Goal: Task Accomplishment & Management: Use online tool/utility

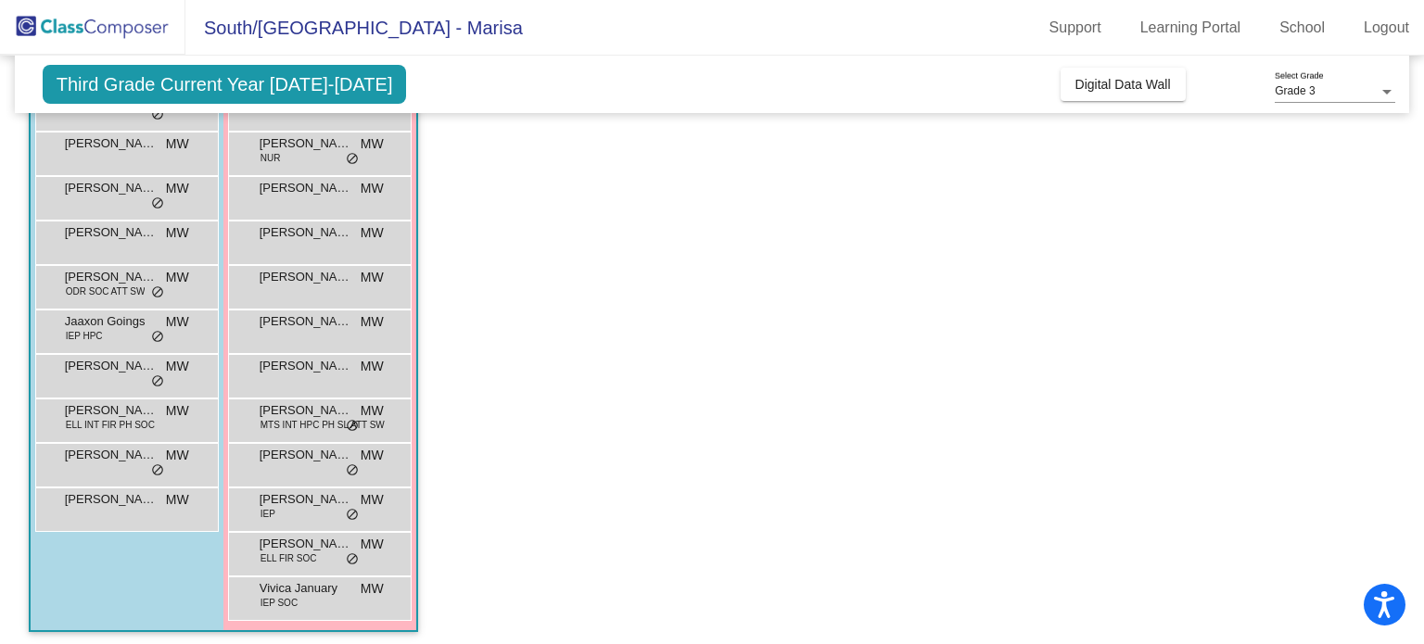
scroll to position [300, 0]
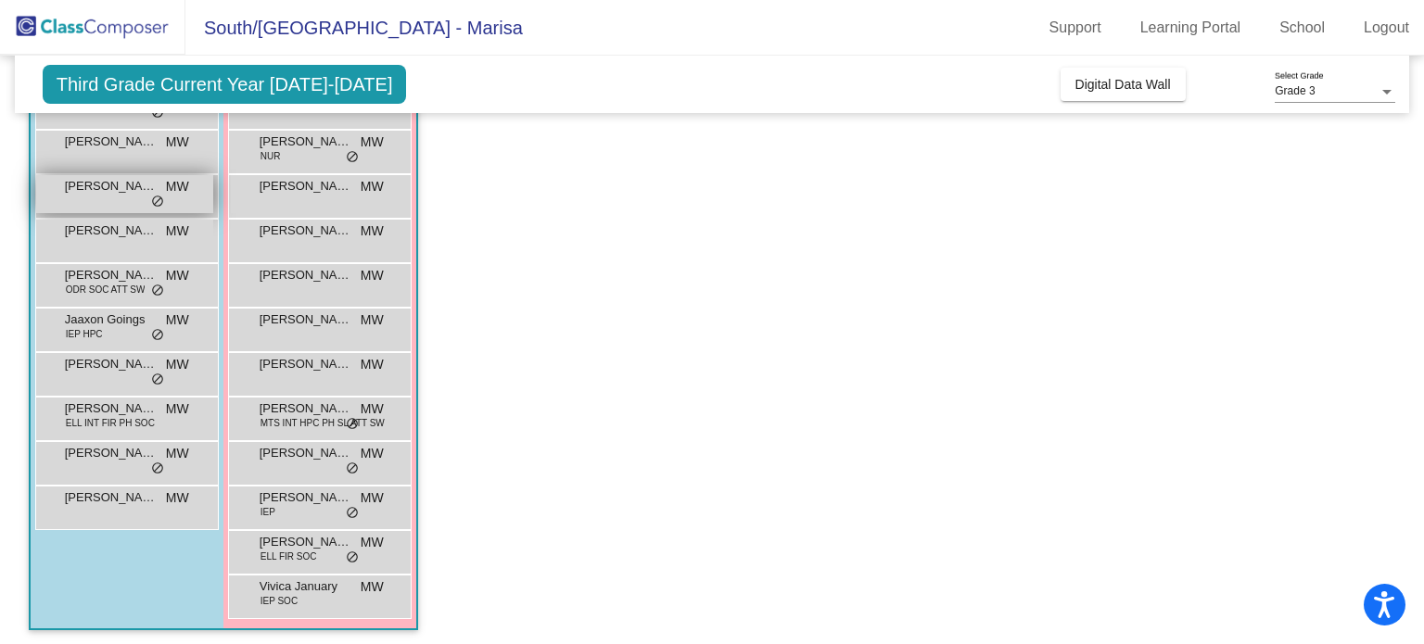
click at [157, 199] on span "do_not_disturb_alt" at bounding box center [157, 202] width 13 height 15
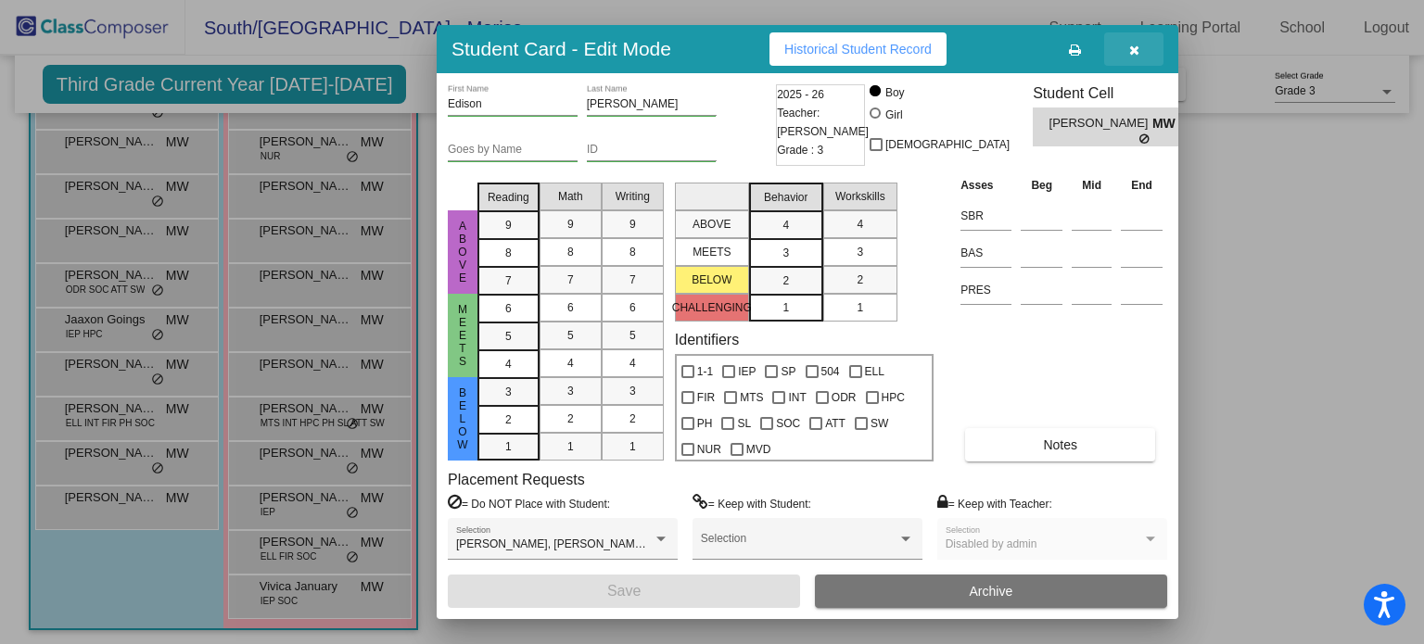
click at [1135, 47] on icon "button" at bounding box center [1134, 50] width 10 height 13
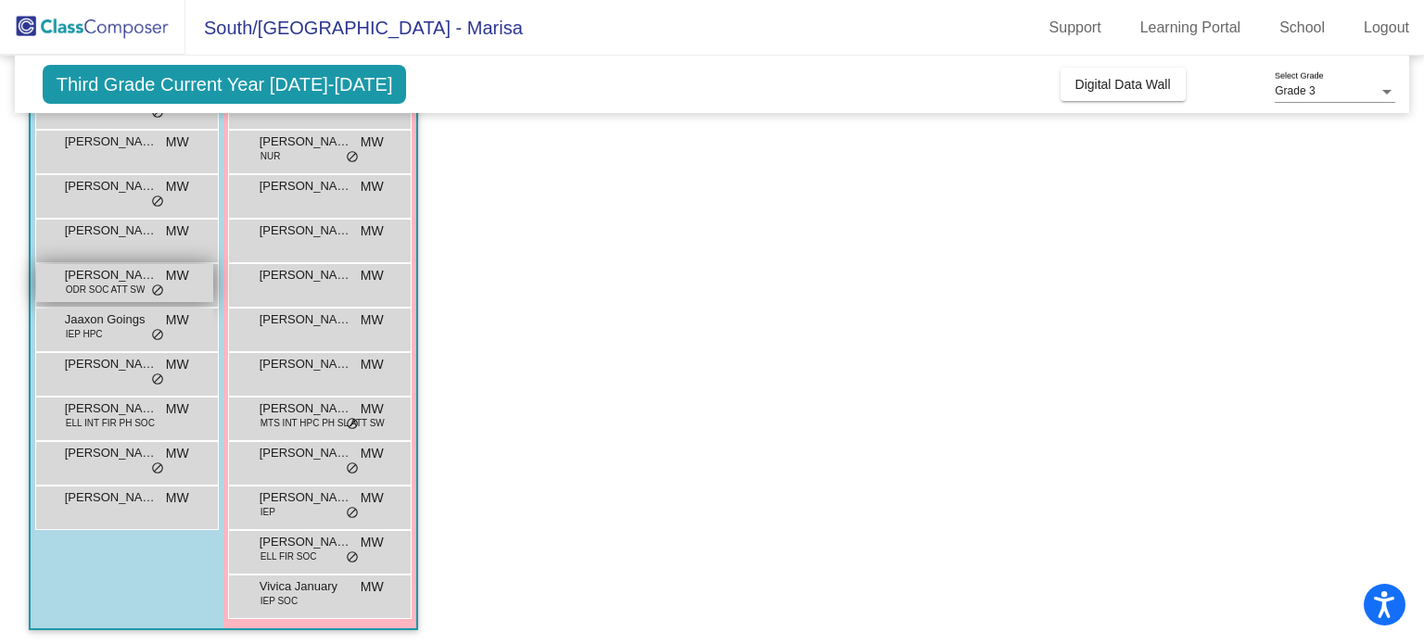
click at [130, 285] on span "ODR SOC ATT SW" at bounding box center [106, 290] width 80 height 14
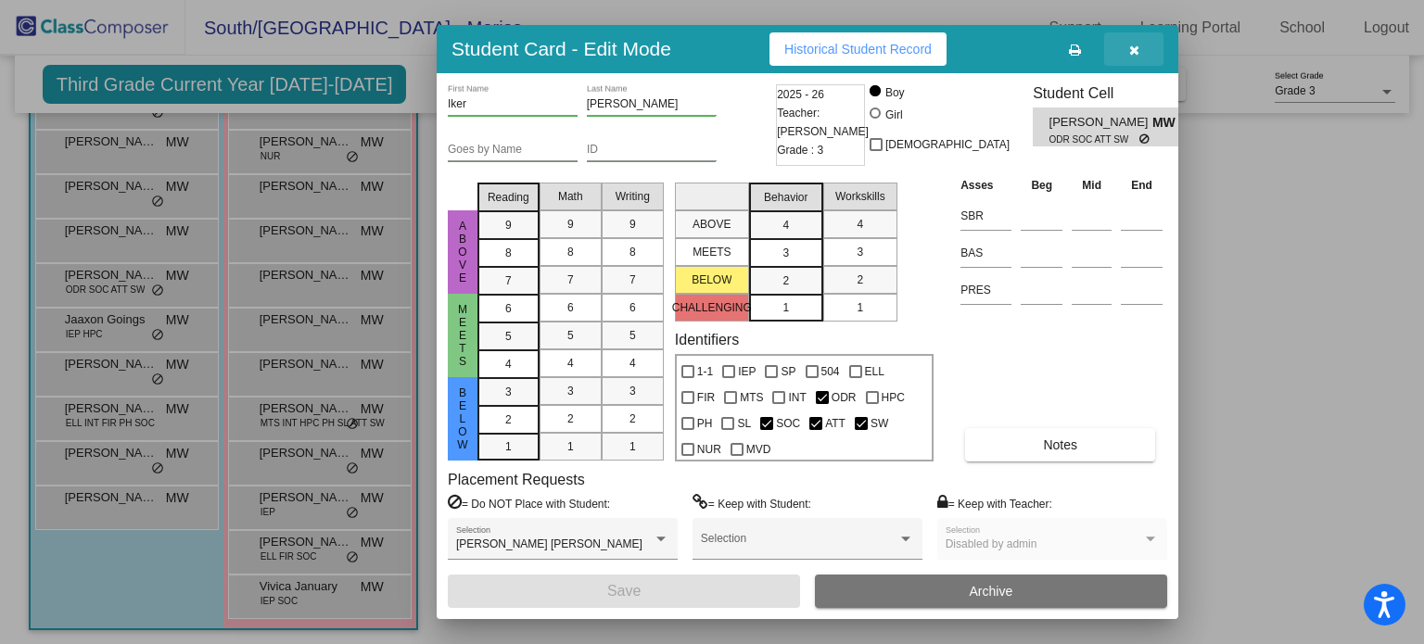
click at [1131, 47] on icon "button" at bounding box center [1134, 50] width 10 height 13
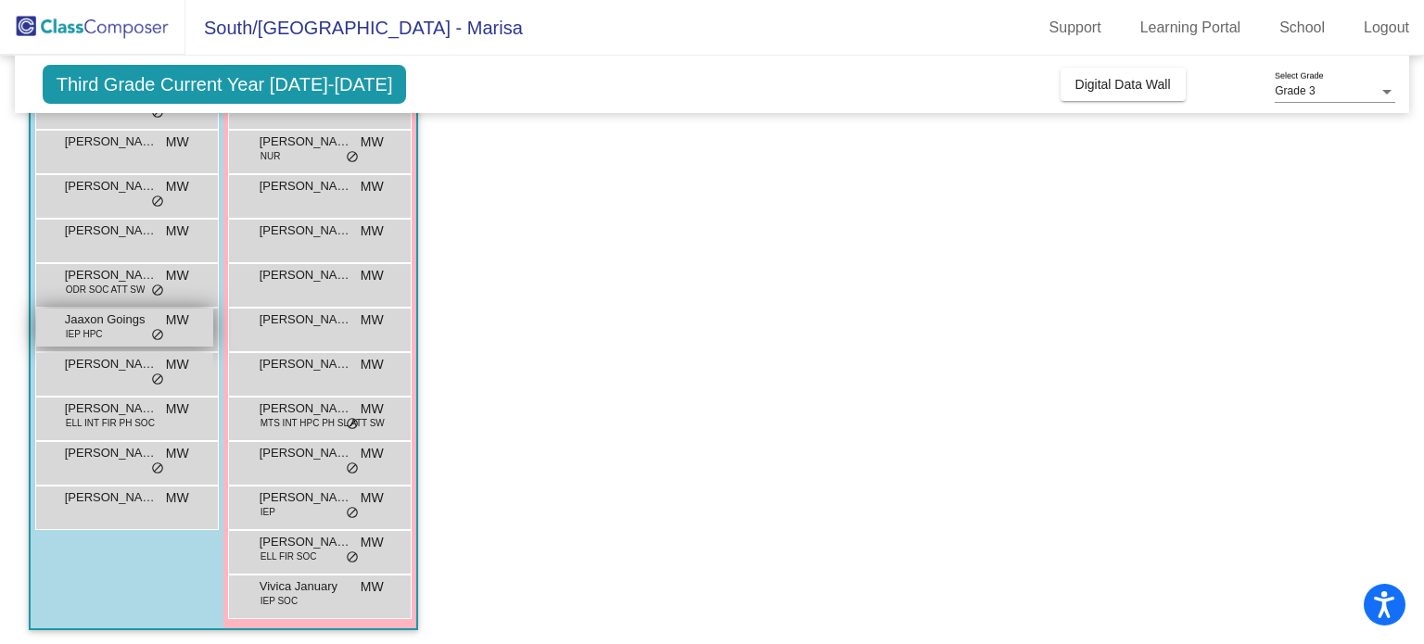
click at [105, 337] on div "Jaaxon Goings IEP HPC MW lock do_not_disturb_alt" at bounding box center [124, 328] width 177 height 38
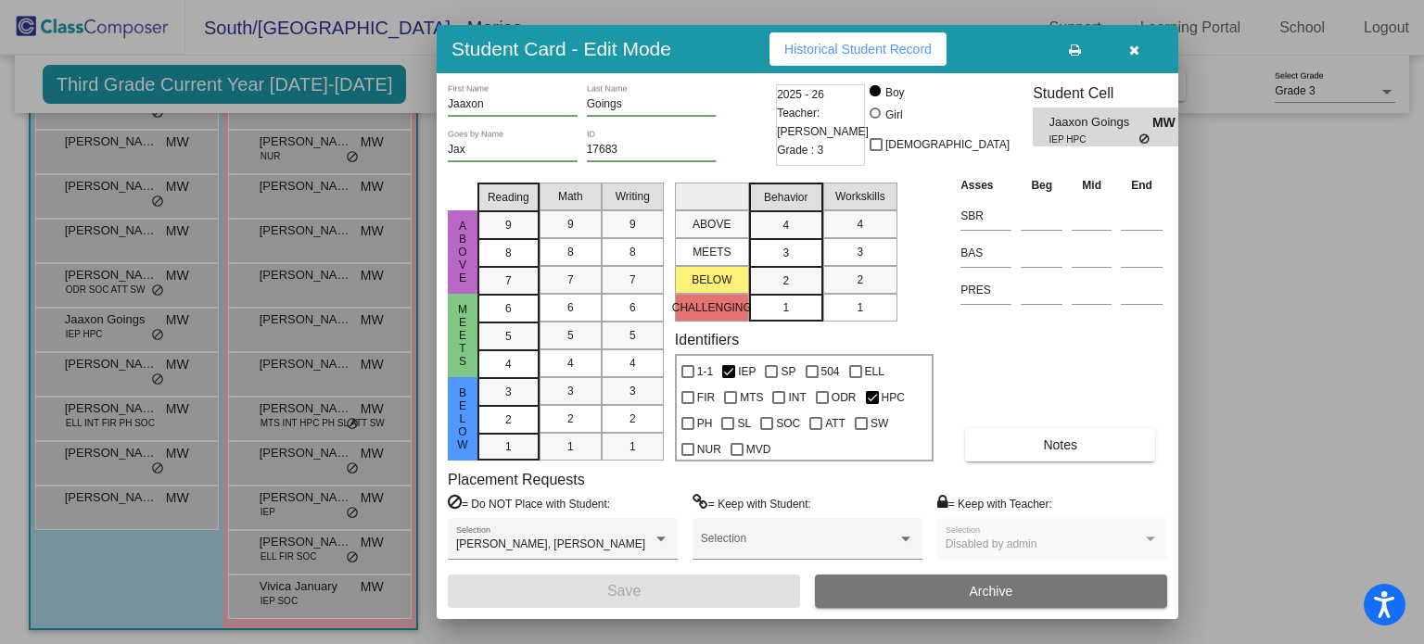
click at [1131, 47] on icon "button" at bounding box center [1134, 50] width 10 height 13
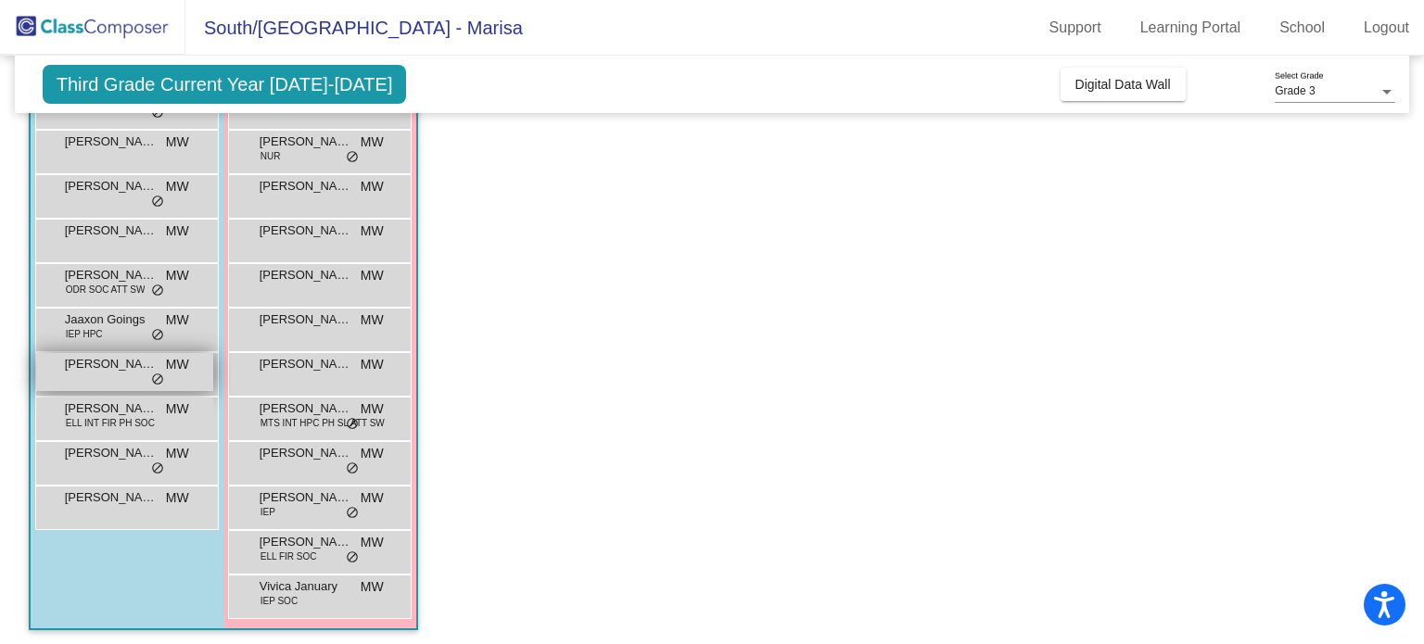
click at [118, 380] on div "[PERSON_NAME] [PERSON_NAME] lock do_not_disturb_alt" at bounding box center [124, 372] width 177 height 38
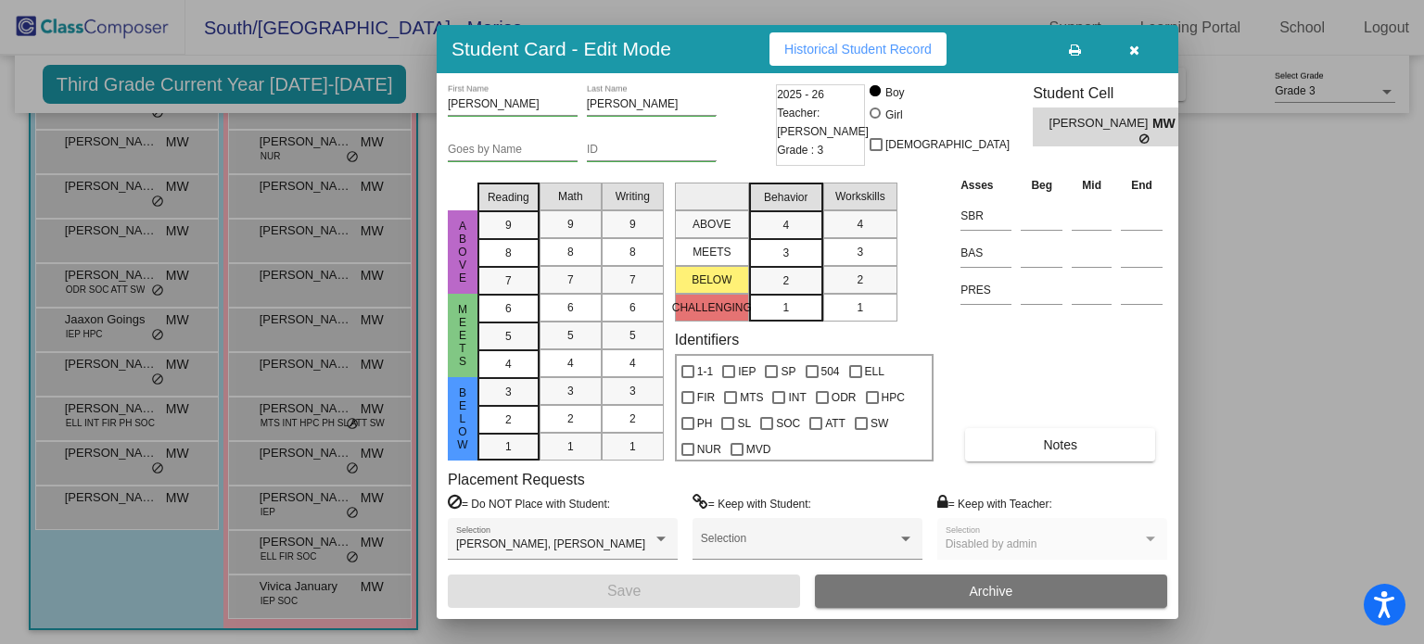
click at [1135, 46] on icon "button" at bounding box center [1134, 50] width 10 height 13
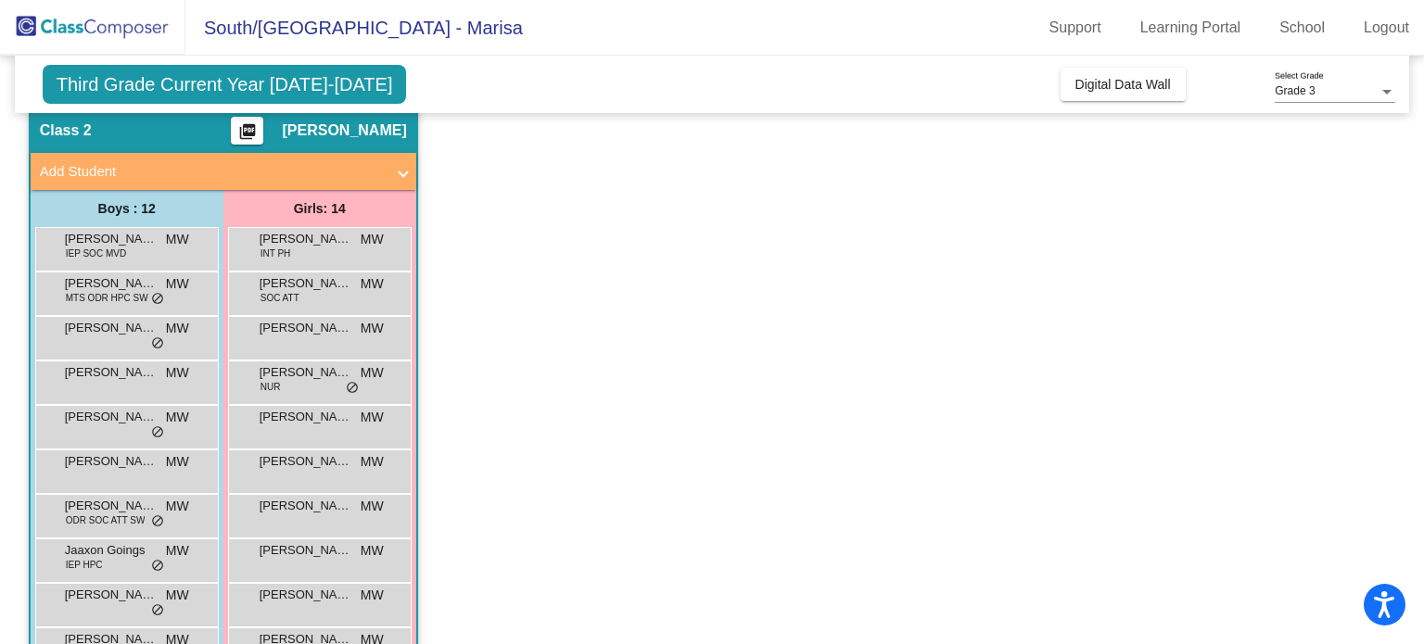
scroll to position [304, 0]
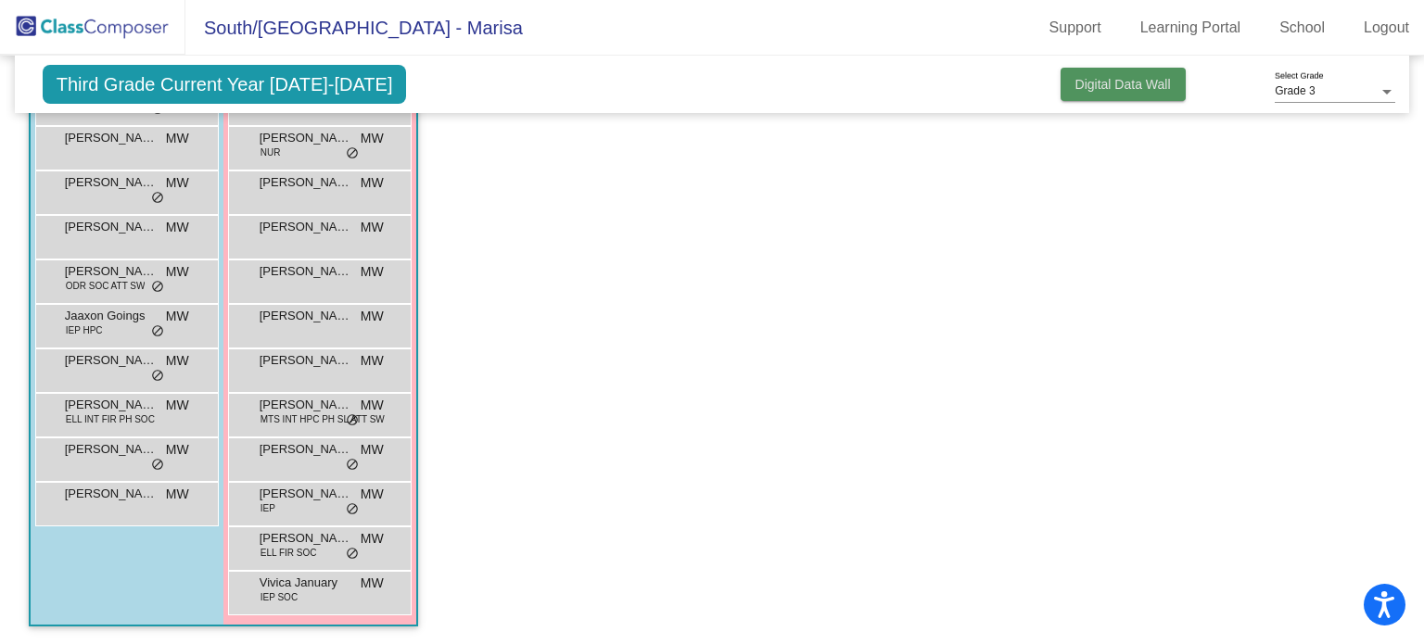
click at [1153, 92] on button "Digital Data Wall" at bounding box center [1123, 84] width 125 height 33
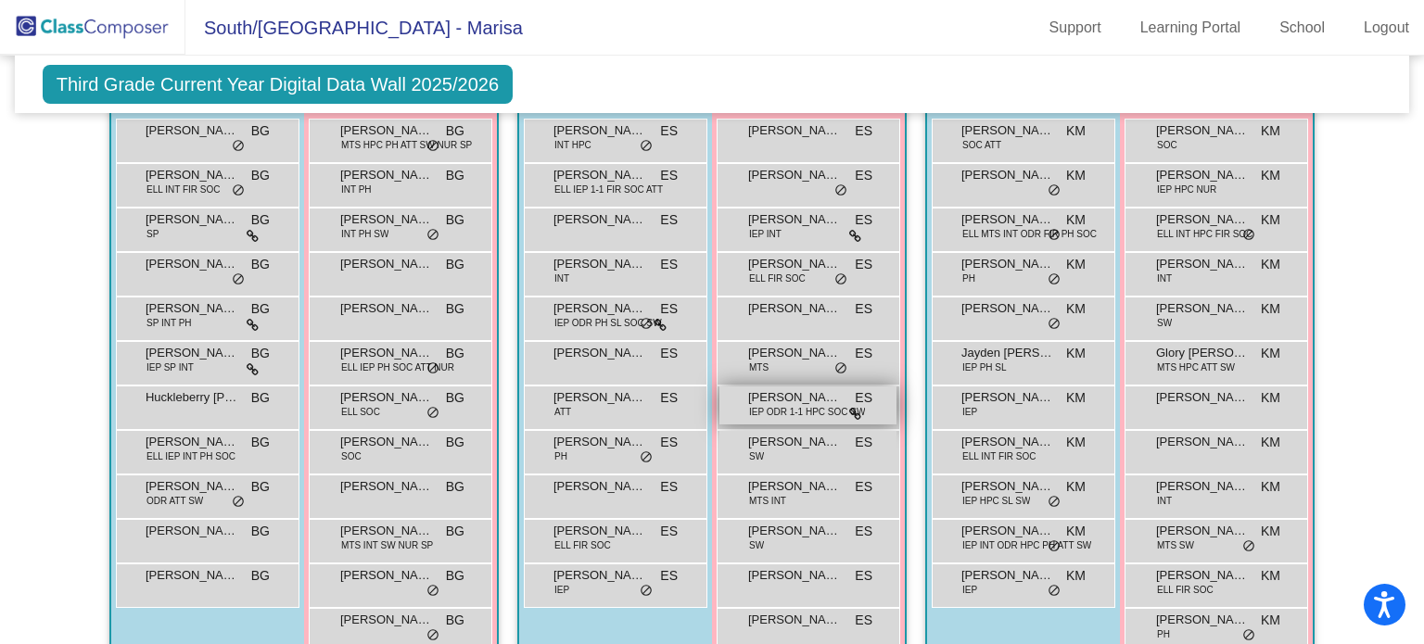
scroll to position [1350, 0]
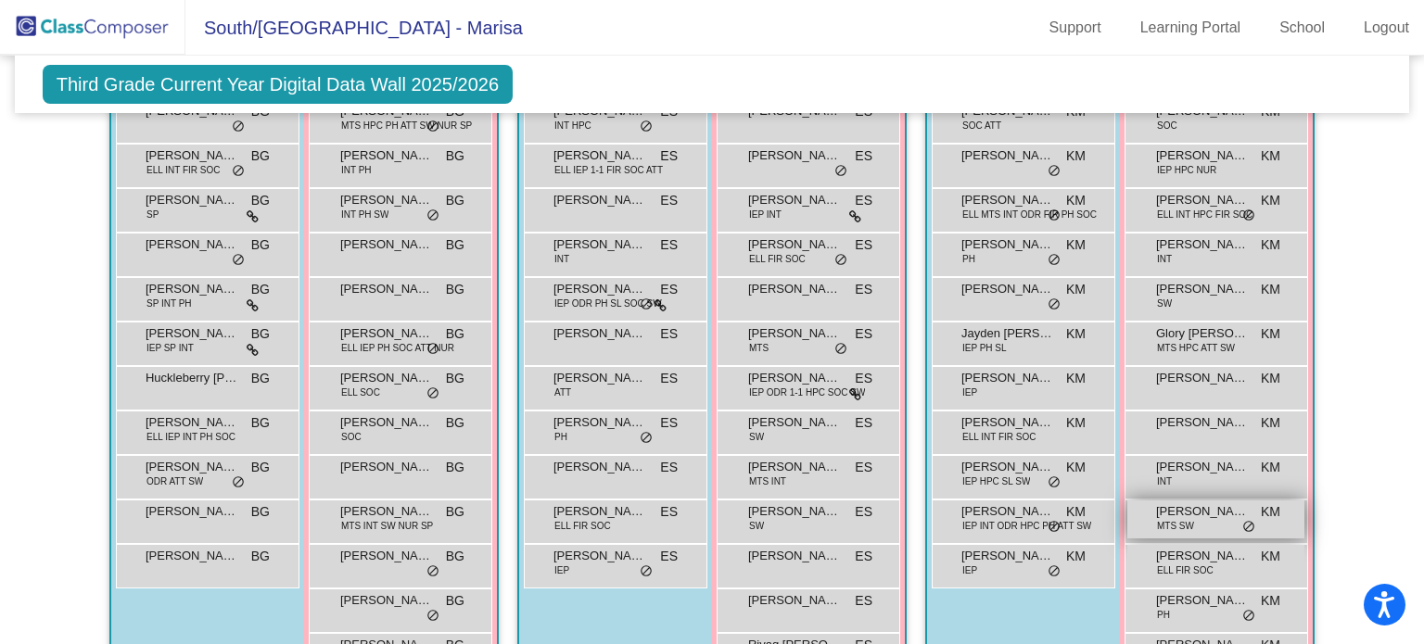
click at [1243, 522] on span "do_not_disturb_alt" at bounding box center [1248, 527] width 13 height 15
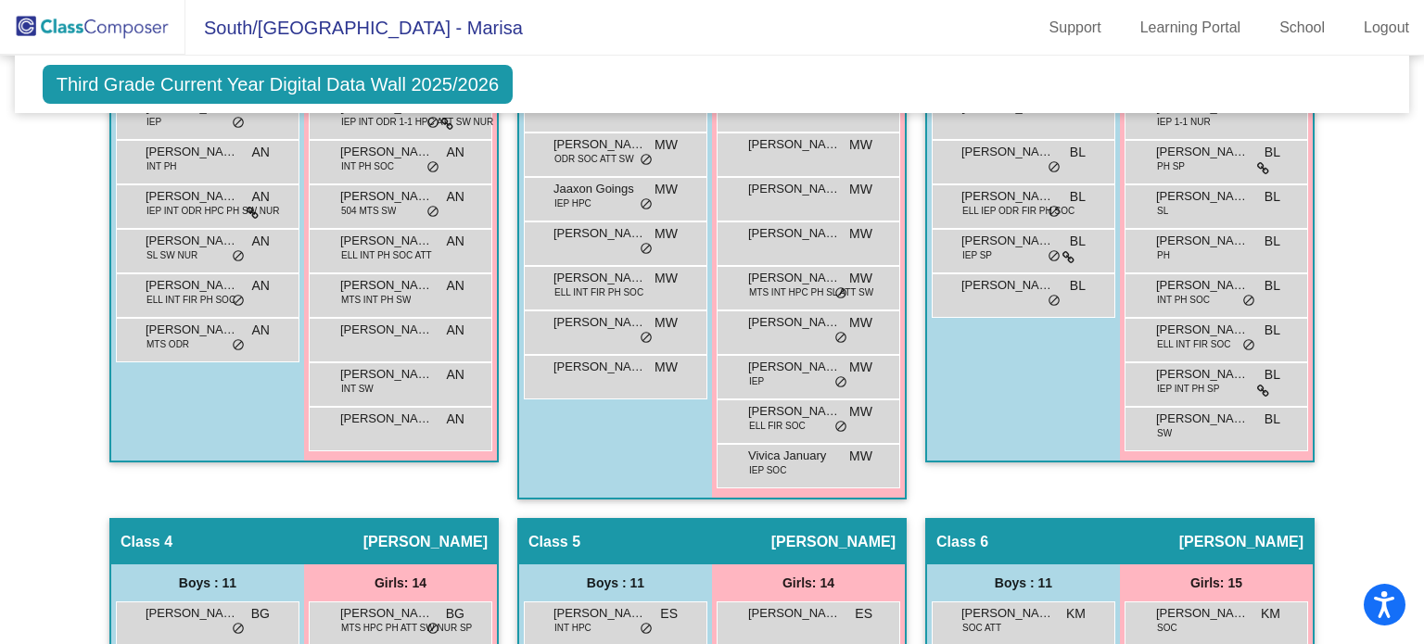
scroll to position [0, 0]
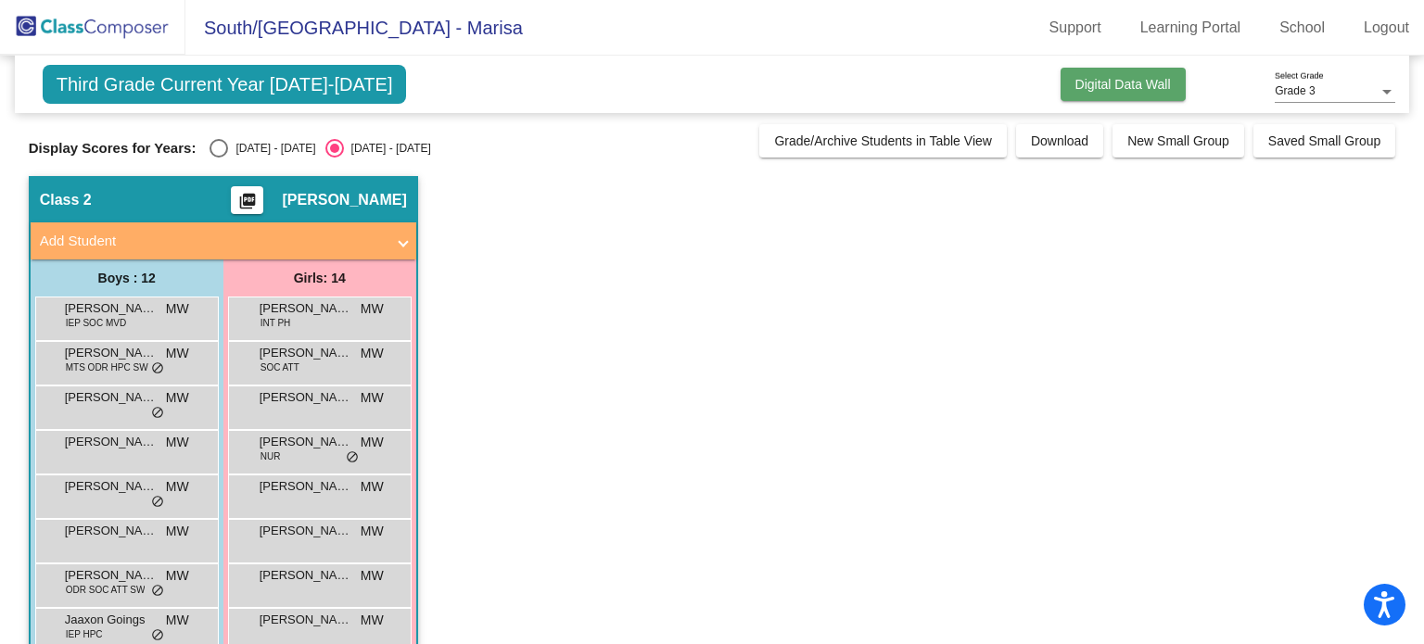
click at [1117, 94] on button "Digital Data Wall" at bounding box center [1123, 84] width 125 height 33
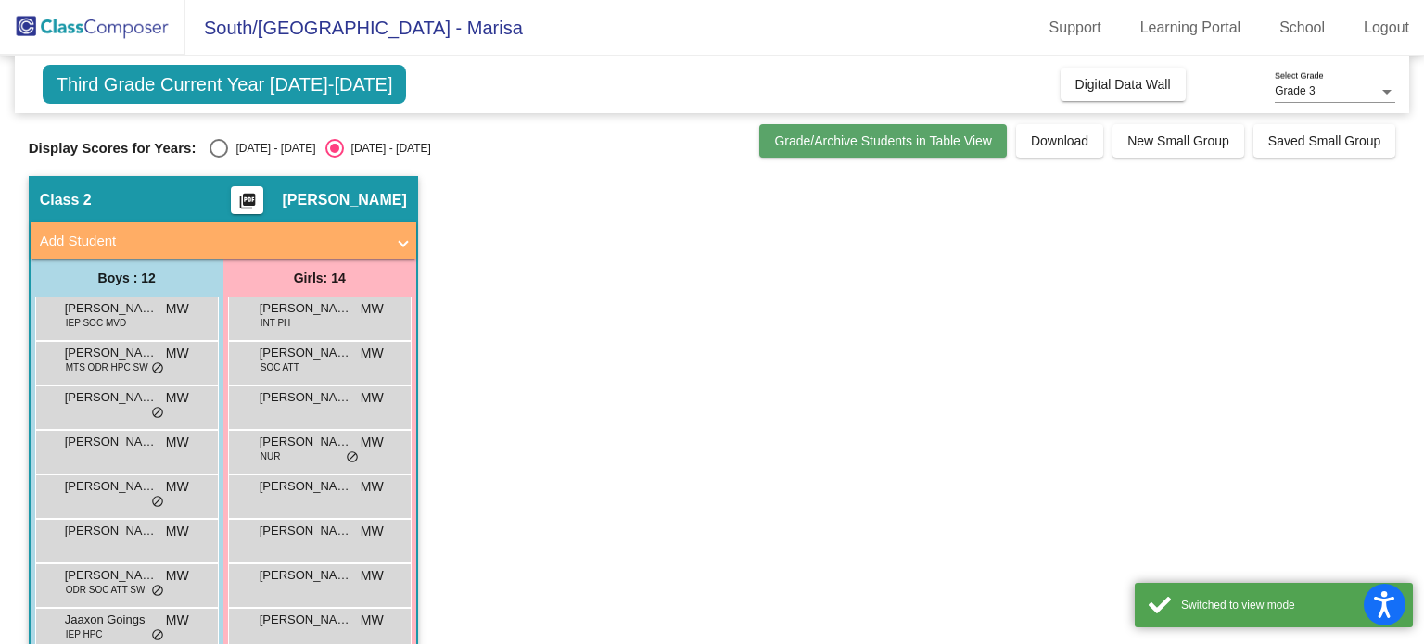
click at [909, 146] on span "Grade/Archive Students in Table View" at bounding box center [883, 141] width 218 height 15
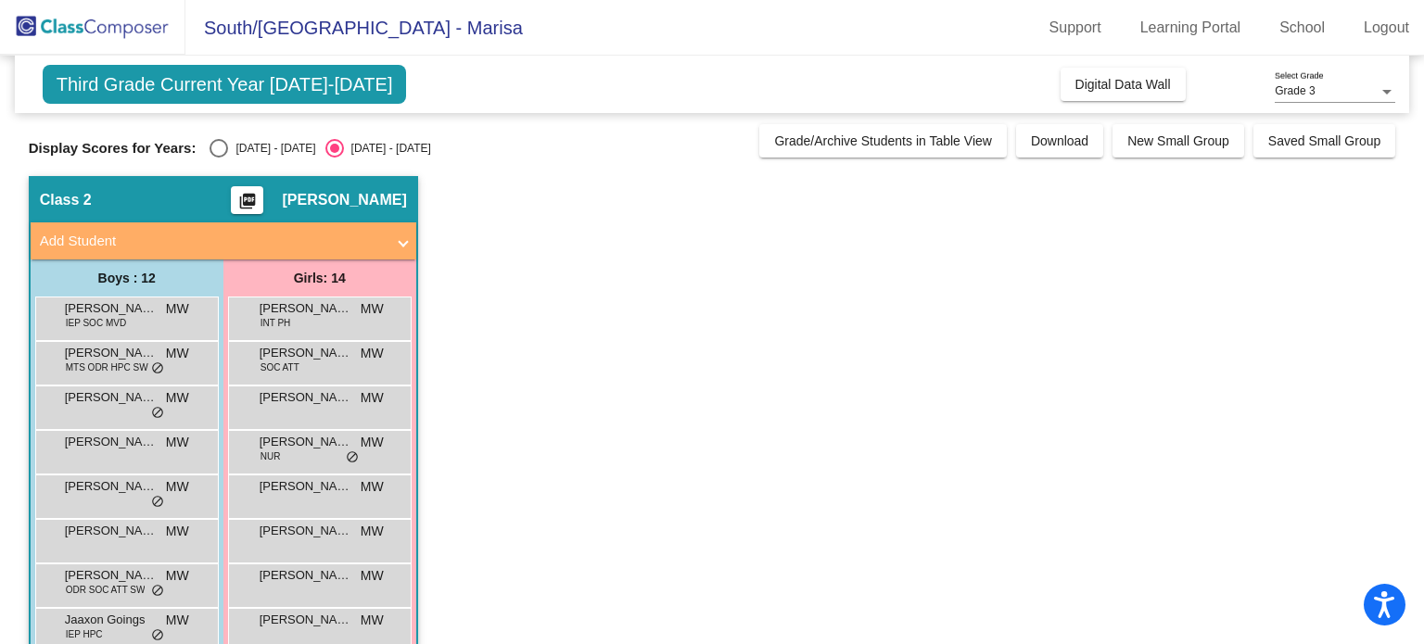
click at [922, 298] on app-classroom "Class 2 picture_as_pdf [PERSON_NAME] Add Student First Name Last Name Student I…" at bounding box center [713, 562] width 1368 height 773
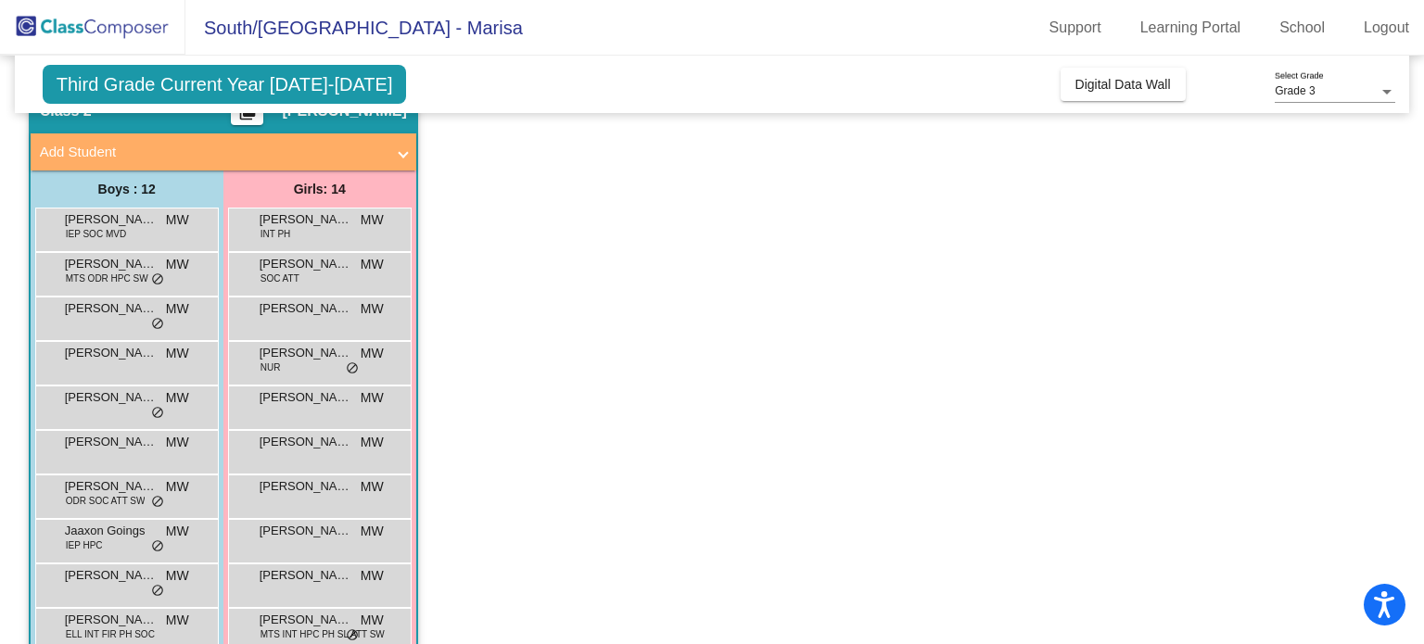
scroll to position [92, 0]
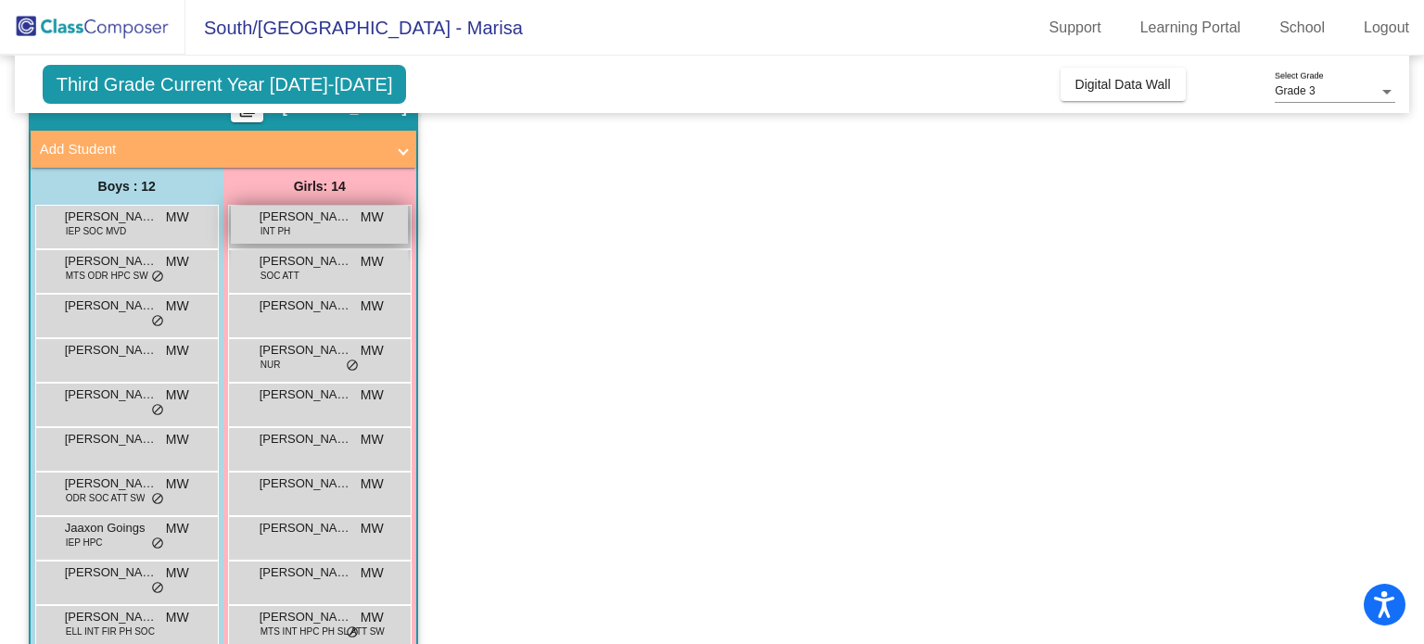
click at [341, 223] on span "[PERSON_NAME]" at bounding box center [306, 217] width 93 height 19
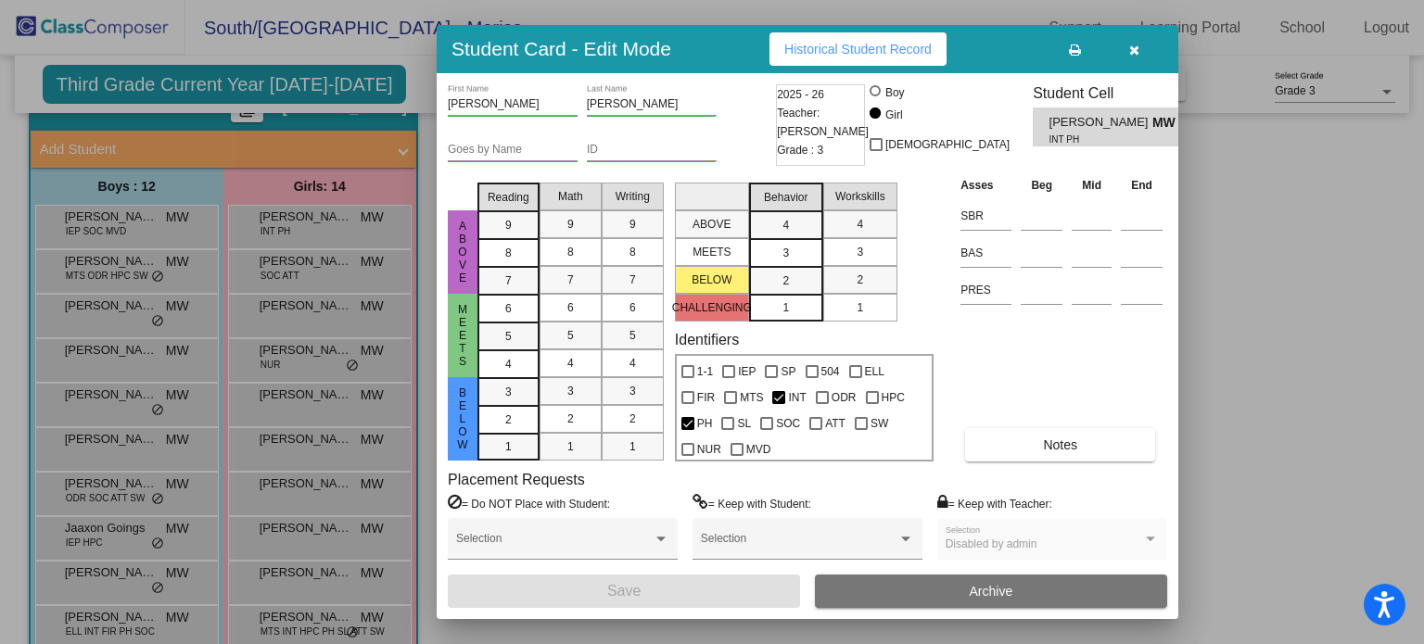
click at [1131, 43] on span "button" at bounding box center [1134, 49] width 10 height 15
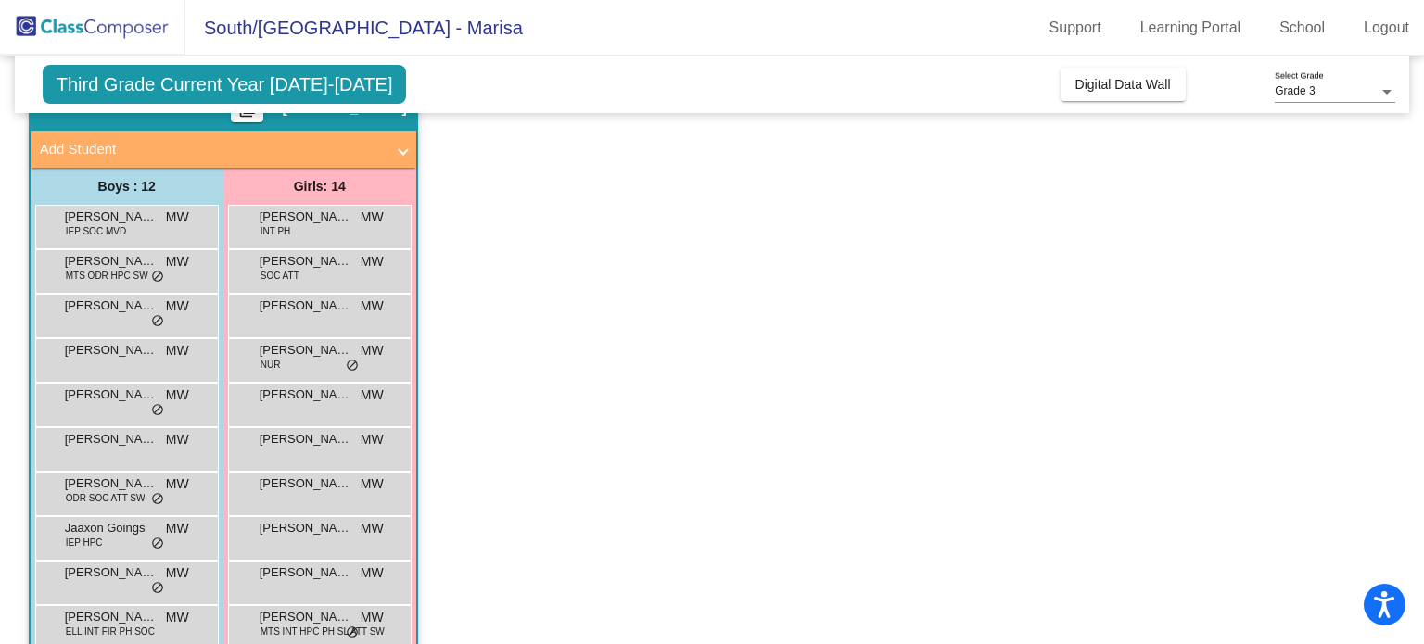
scroll to position [0, 0]
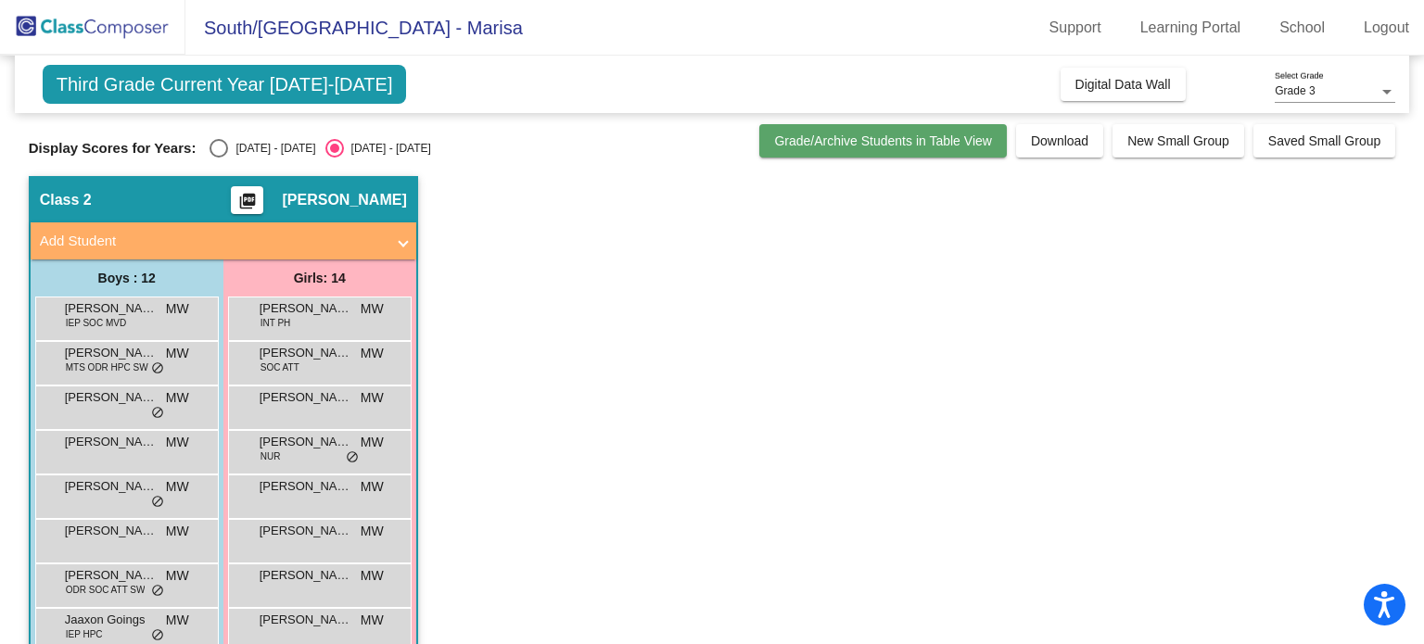
click at [927, 129] on button "Grade/Archive Students in Table View" at bounding box center [883, 140] width 248 height 33
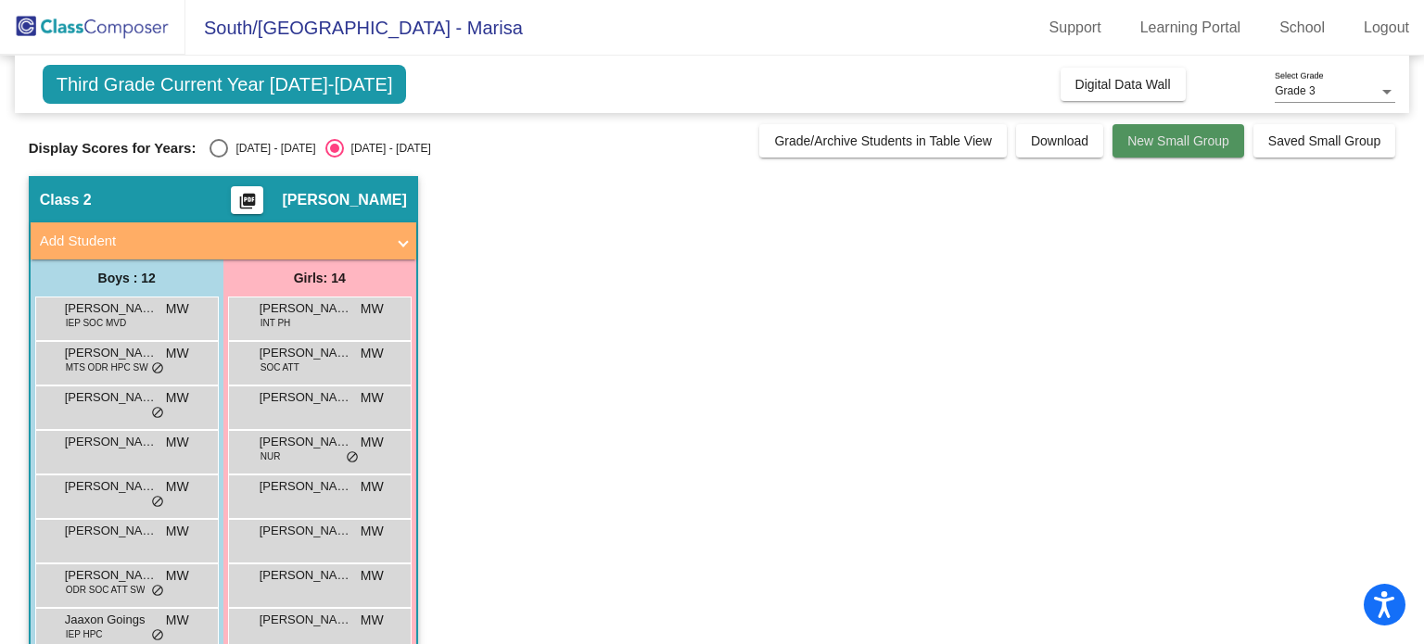
click at [1175, 150] on button "New Small Group" at bounding box center [1179, 140] width 132 height 33
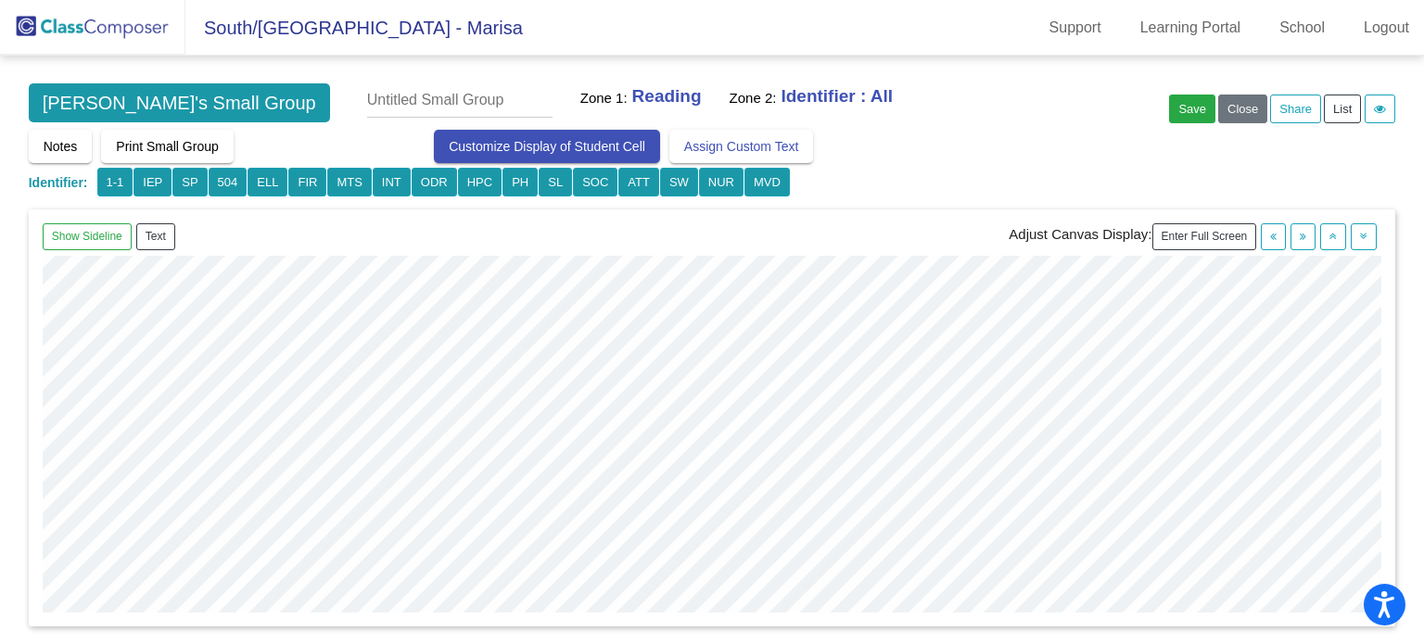
scroll to position [302, 0]
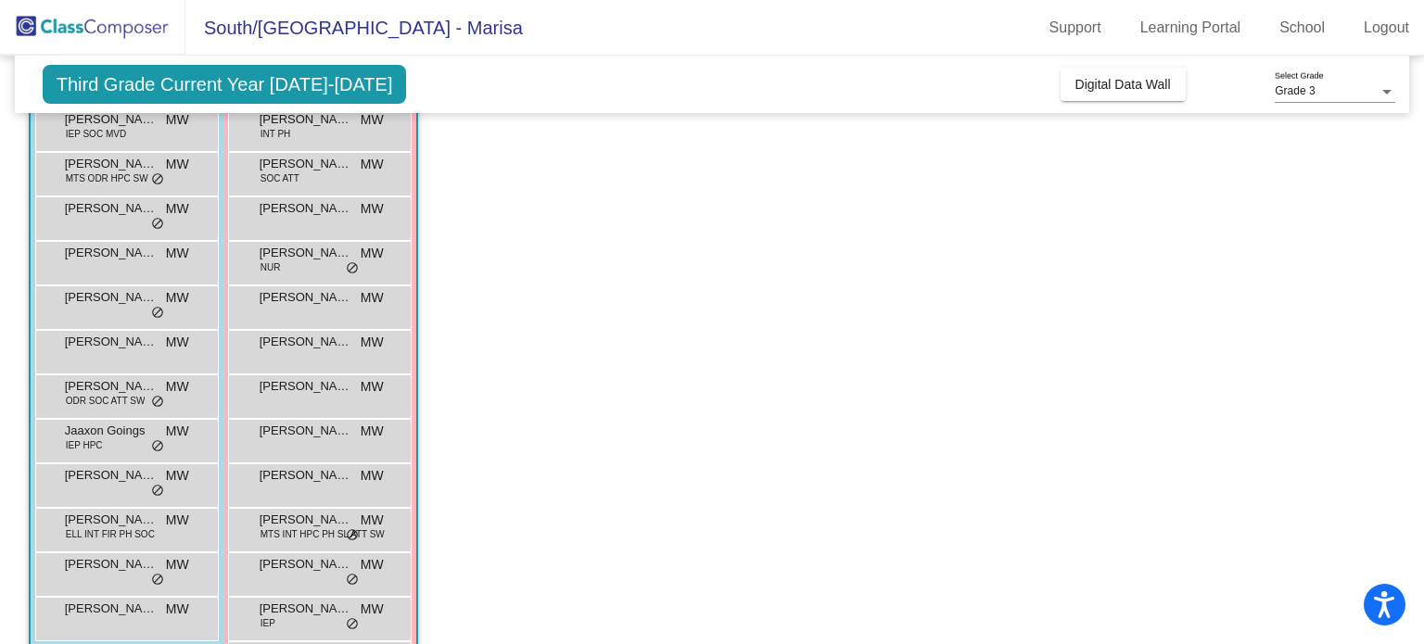
scroll to position [304, 0]
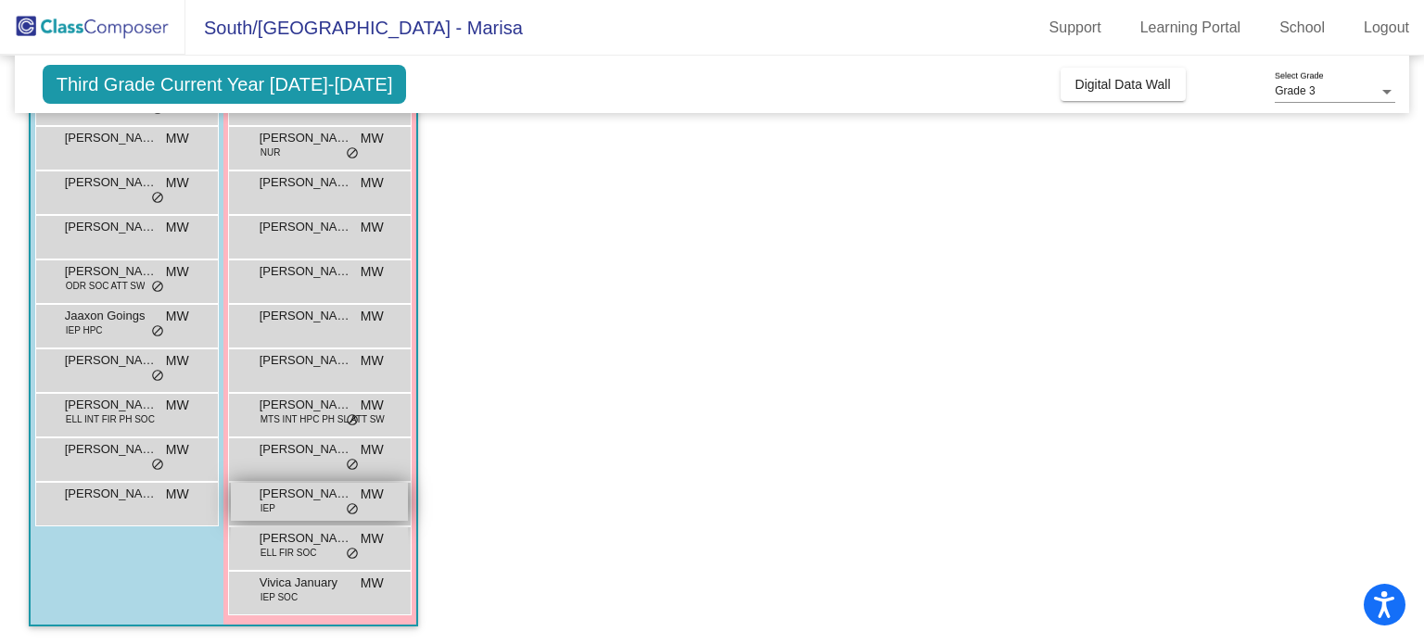
click at [272, 502] on span "IEP" at bounding box center [268, 509] width 15 height 14
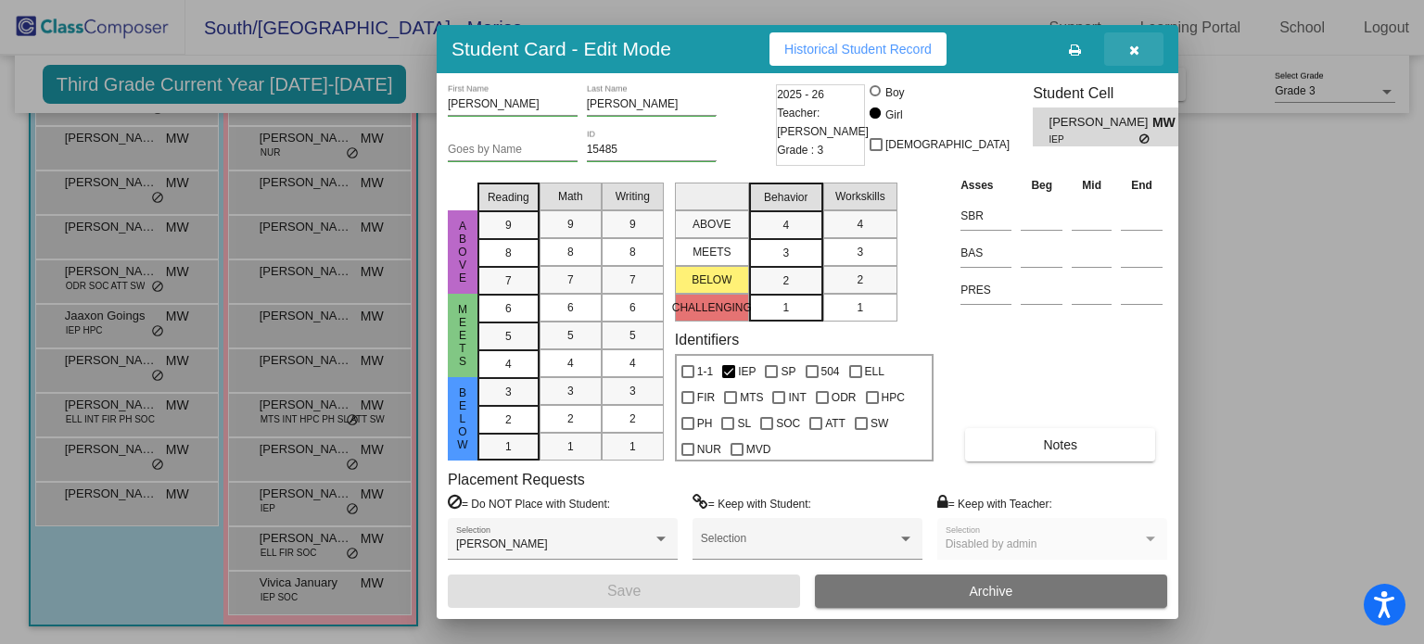
click at [1135, 47] on icon "button" at bounding box center [1134, 50] width 10 height 13
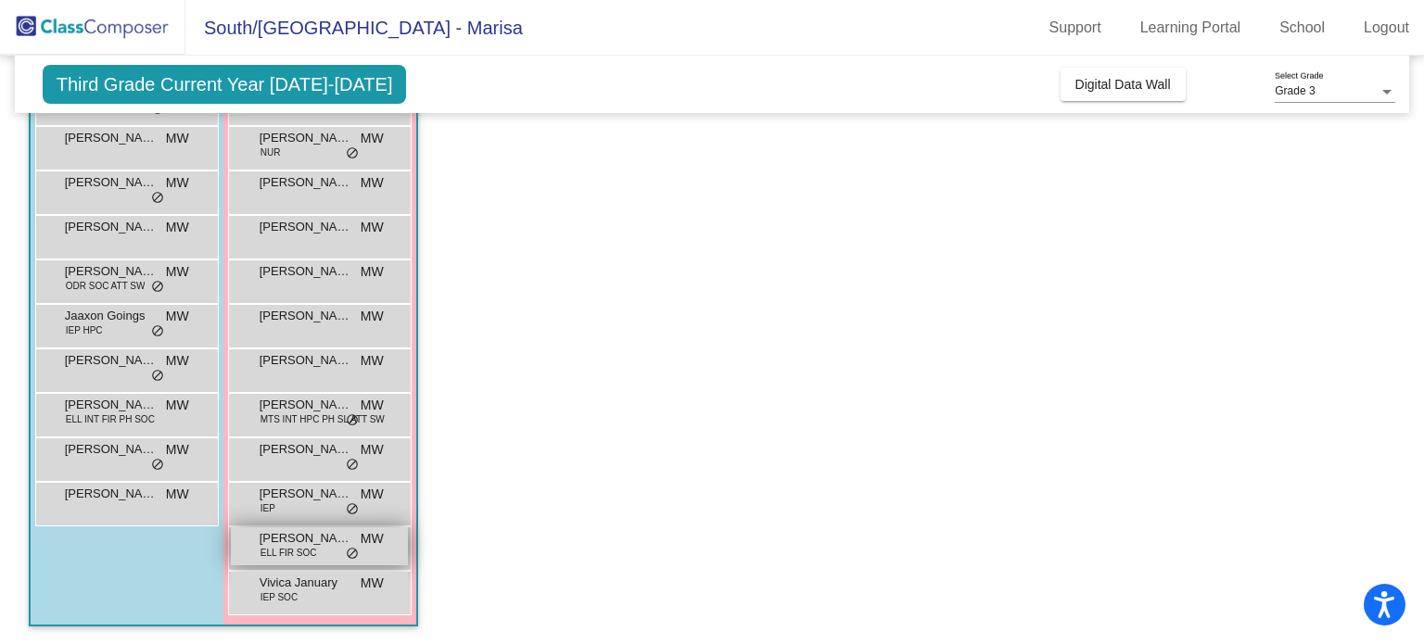
click at [292, 549] on span "ELL FIR SOC" at bounding box center [289, 553] width 57 height 14
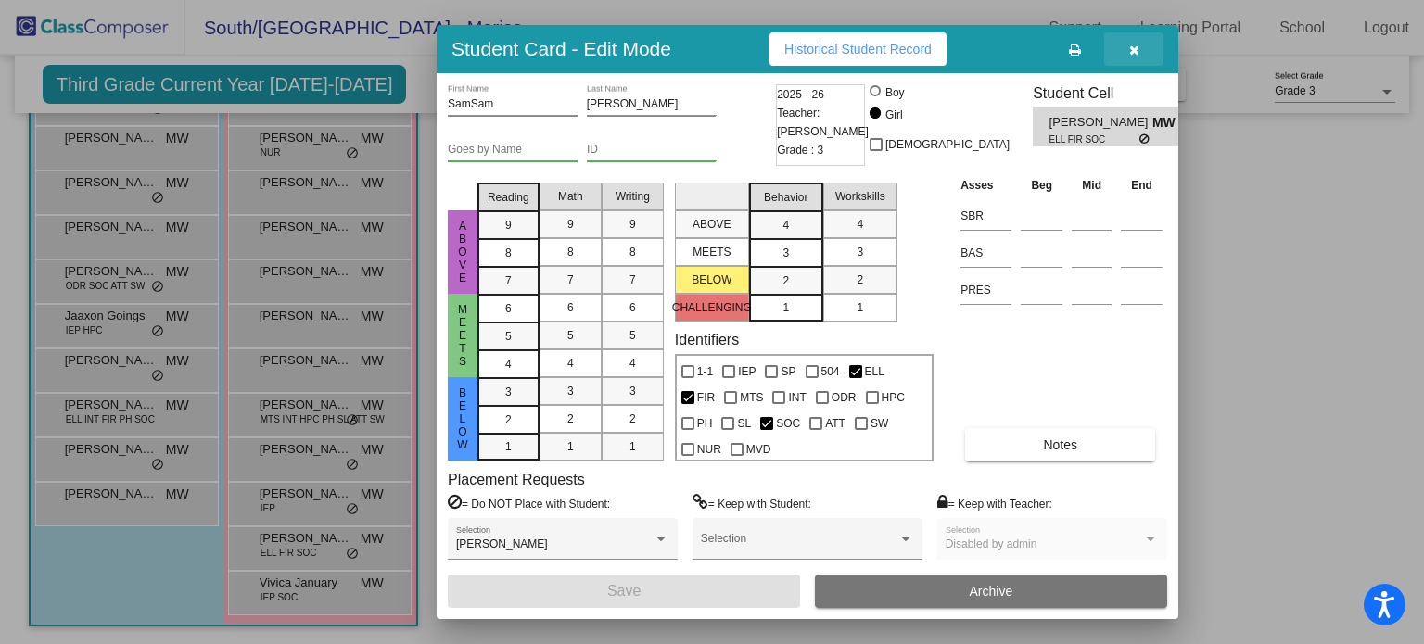
click at [1137, 50] on icon "button" at bounding box center [1134, 50] width 10 height 13
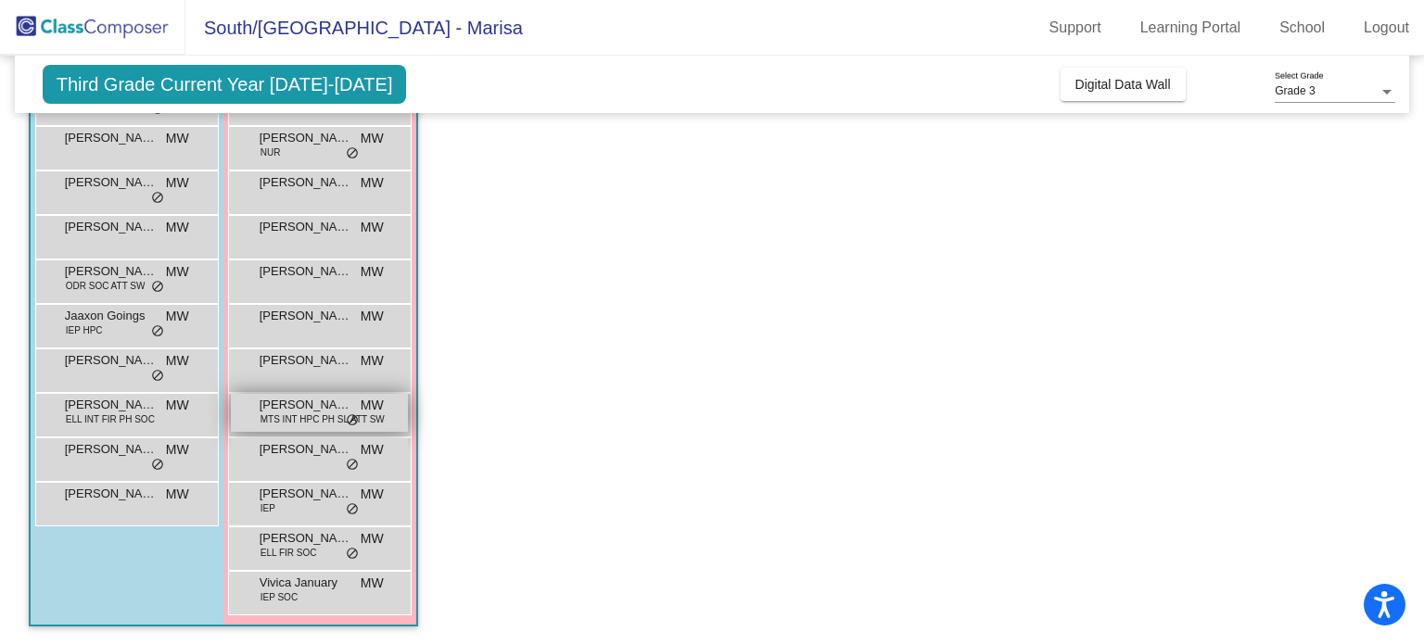
click at [293, 413] on span "MTS INT HPC PH SL ATT SW" at bounding box center [323, 420] width 124 height 14
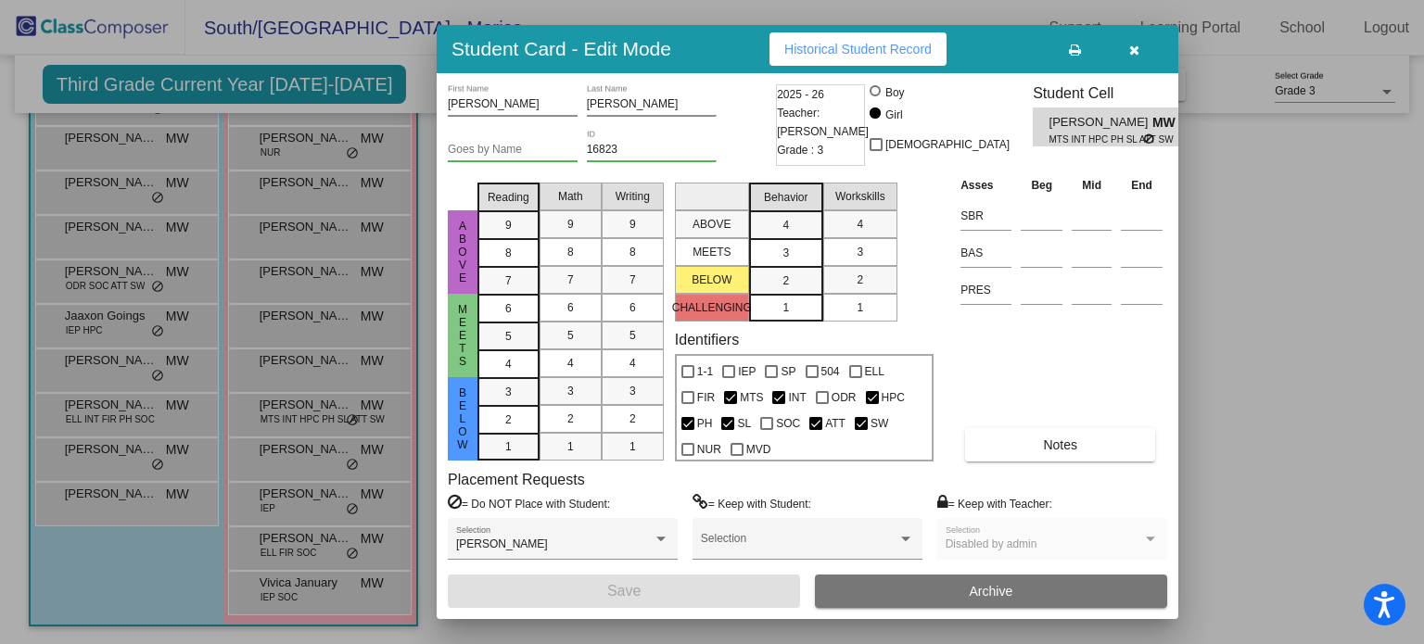
click at [1131, 43] on span "button" at bounding box center [1134, 49] width 10 height 15
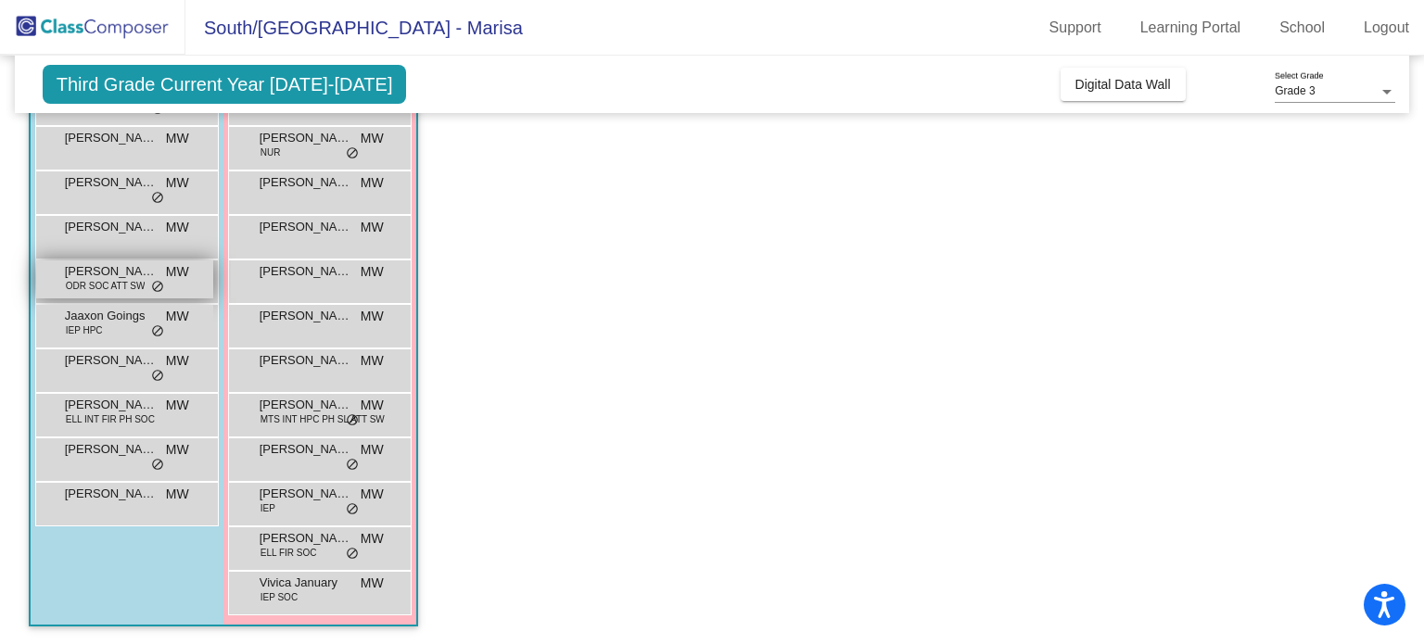
click at [146, 285] on div "[PERSON_NAME] ODR SOC ATT SW MW lock do_not_disturb_alt" at bounding box center [124, 280] width 177 height 38
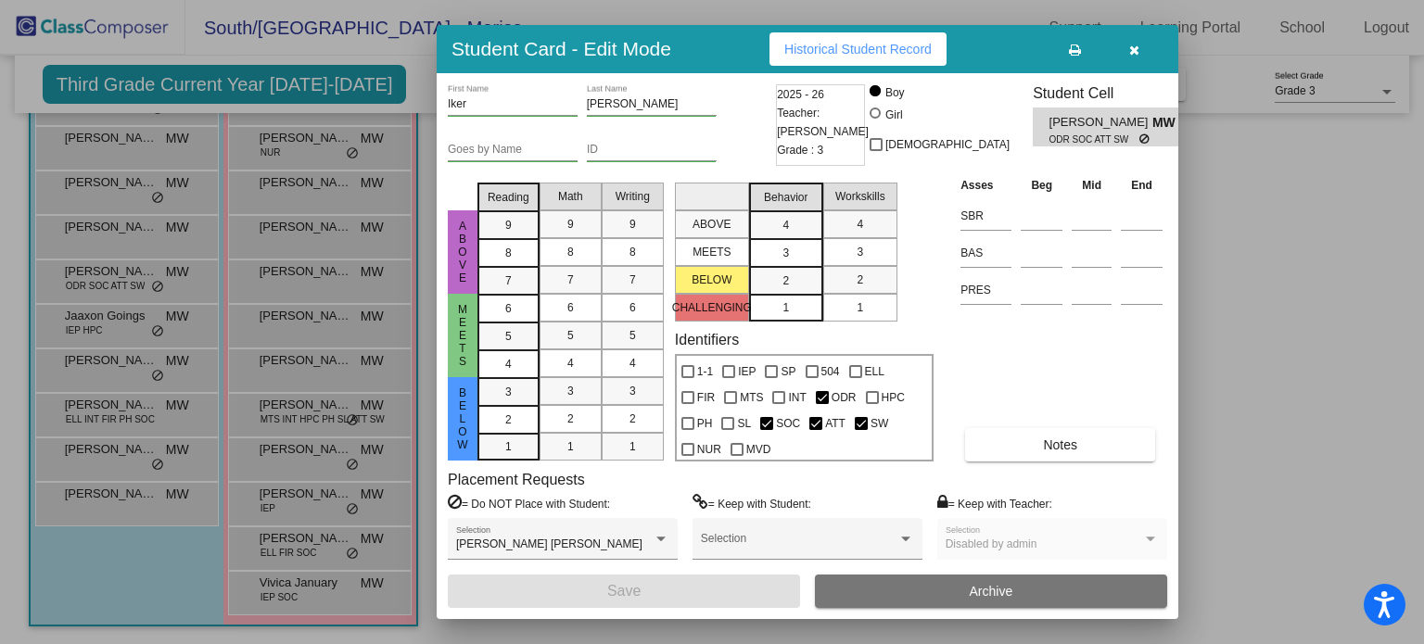
click at [1131, 49] on icon "button" at bounding box center [1134, 50] width 10 height 13
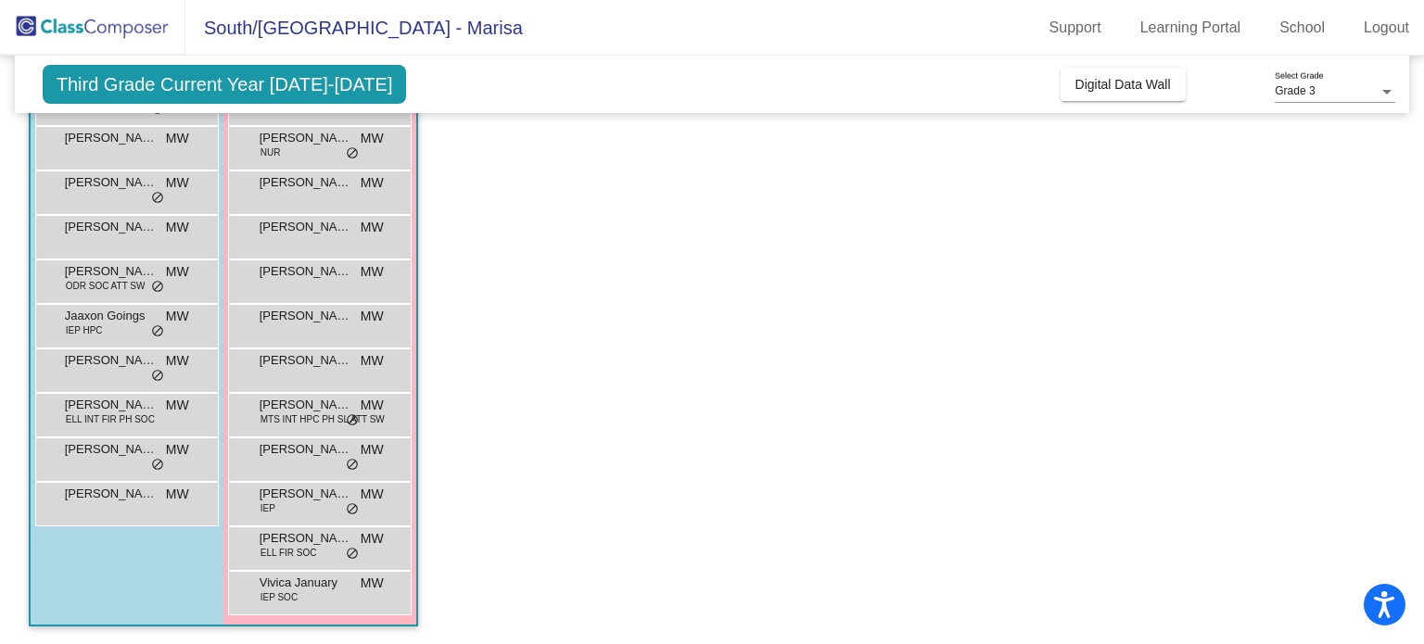
scroll to position [0, 0]
